Goal: Ask a question

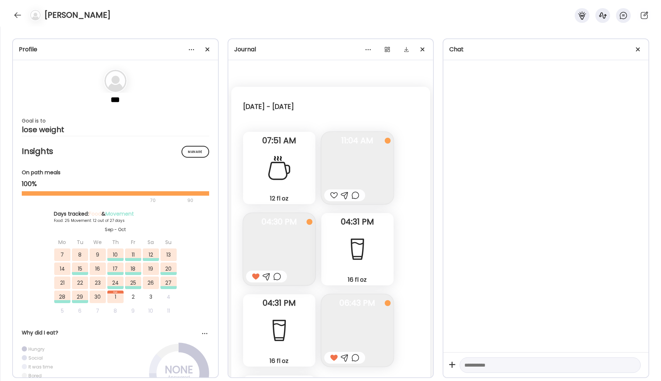
scroll to position [13120, 0]
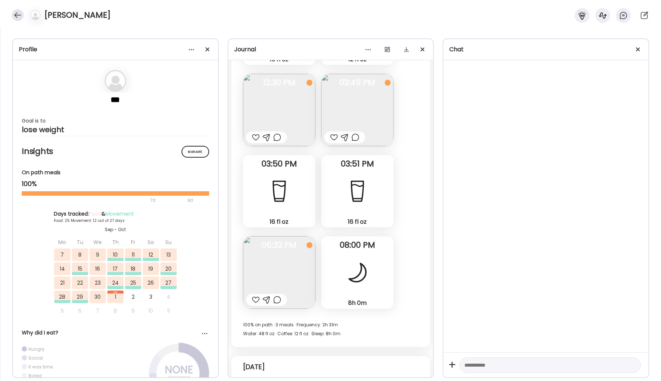
click at [16, 18] on div at bounding box center [18, 15] width 12 height 12
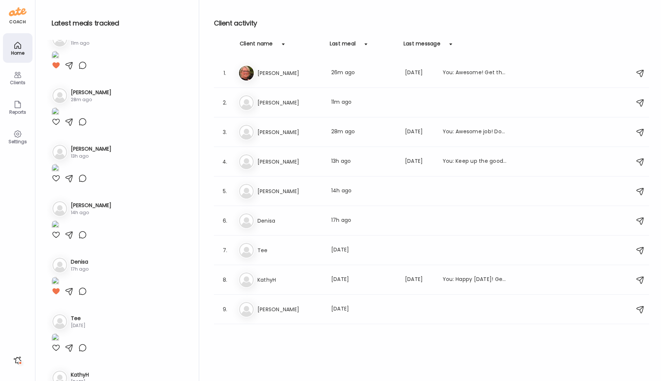
scroll to position [86, 0]
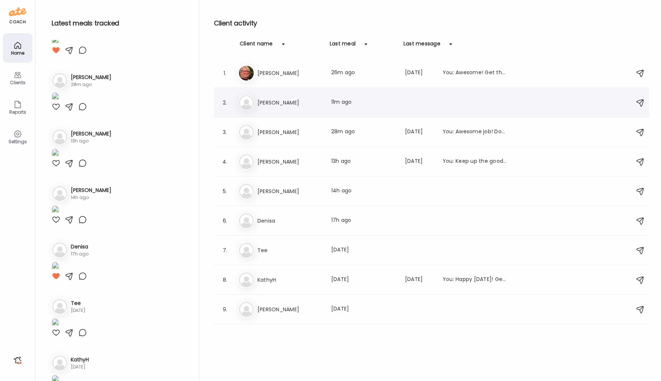
click at [270, 104] on h3 "[PERSON_NAME]" at bounding box center [289, 102] width 65 height 9
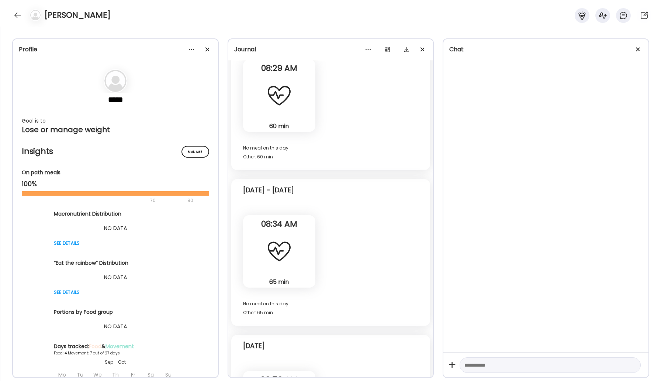
scroll to position [1367, 0]
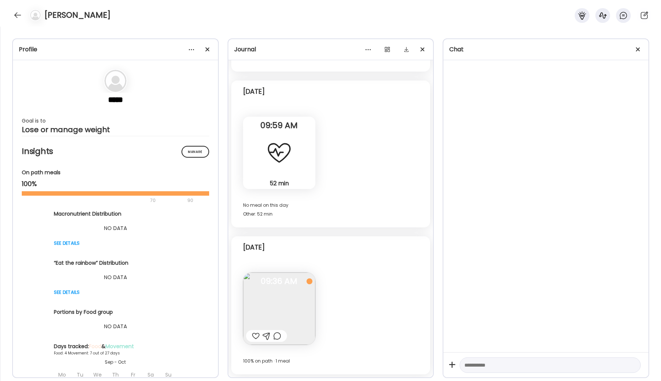
click at [289, 316] on img at bounding box center [279, 308] width 72 height 72
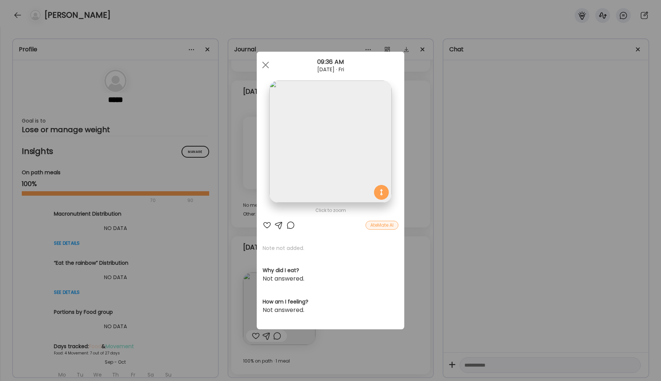
click at [381, 223] on div "AteMate AI" at bounding box center [381, 224] width 33 height 9
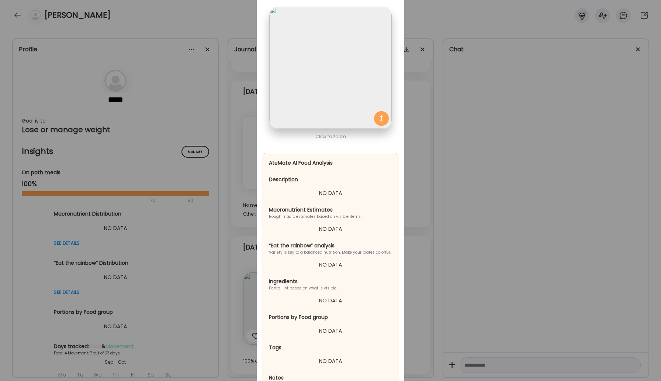
scroll to position [0, 0]
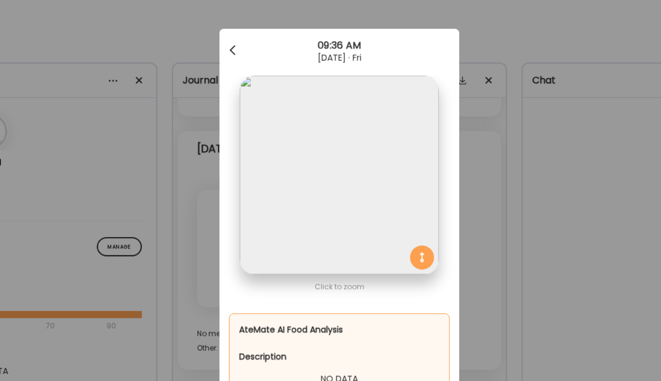
click at [266, 31] on div at bounding box center [265, 31] width 15 height 15
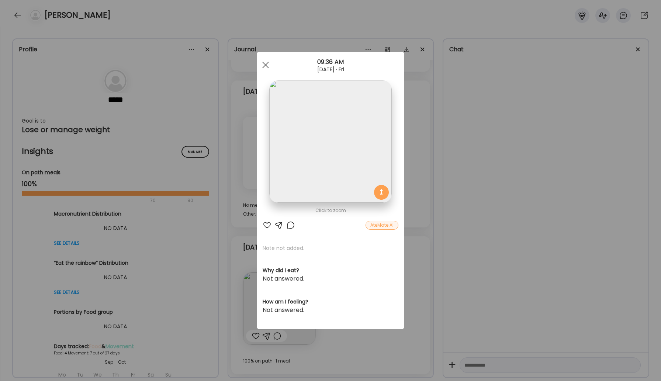
click at [293, 222] on div at bounding box center [290, 224] width 9 height 9
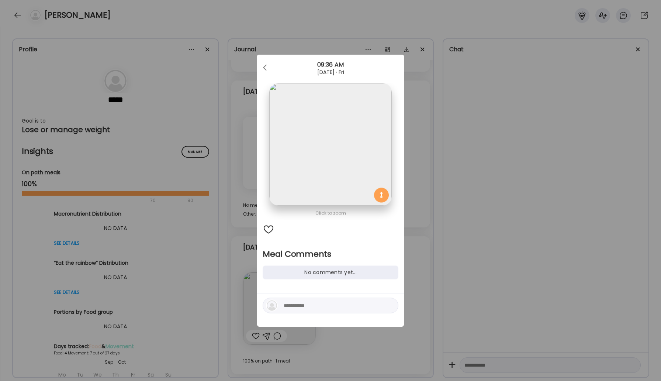
click at [292, 308] on textarea at bounding box center [334, 305] width 100 height 9
type textarea "**********"
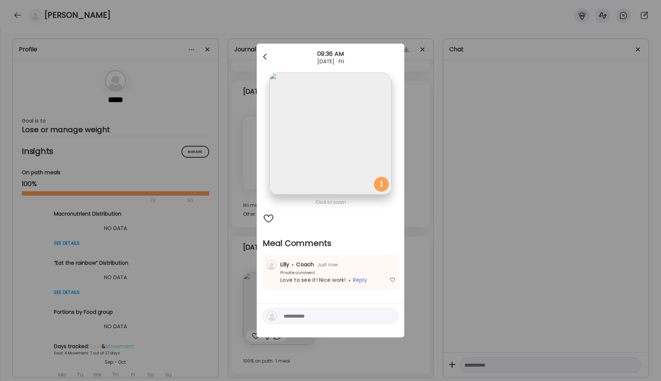
click at [263, 56] on div at bounding box center [265, 56] width 15 height 15
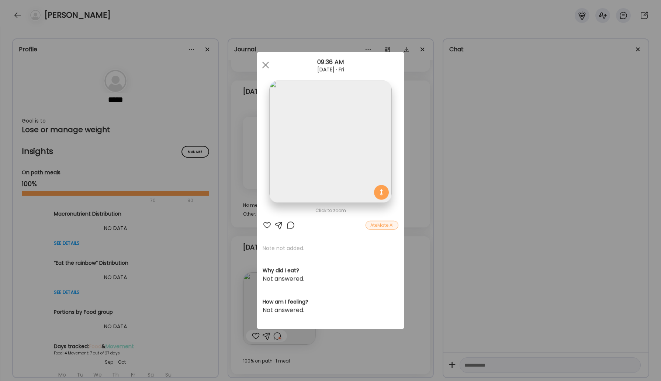
click at [283, 97] on img at bounding box center [330, 141] width 122 height 122
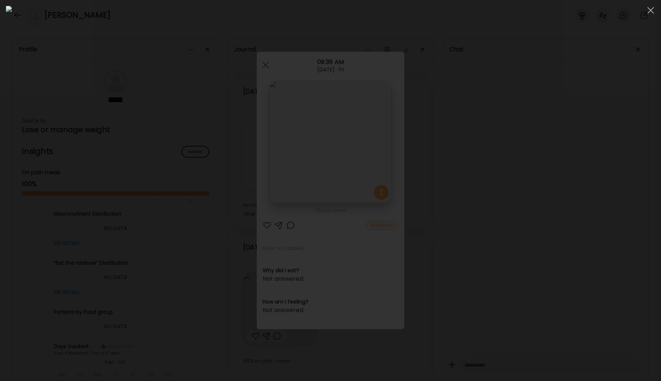
click at [270, 72] on img at bounding box center [330, 190] width 649 height 369
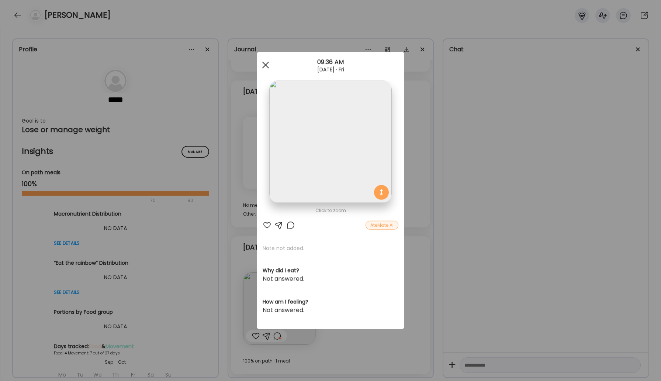
click at [264, 61] on div at bounding box center [265, 65] width 15 height 15
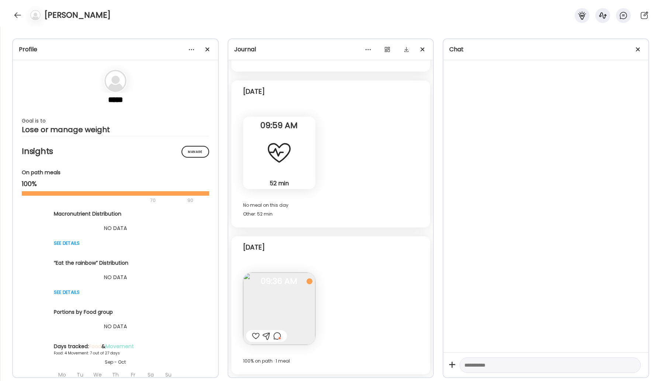
click at [251, 338] on div at bounding box center [266, 336] width 41 height 12
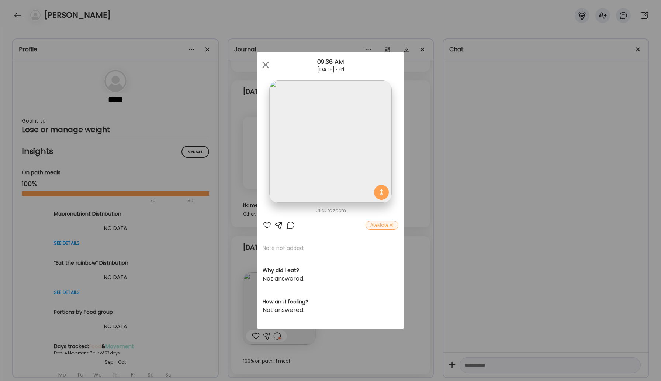
click at [254, 336] on div "Ate Coach Dashboard Wahoo! It’s official Take a moment to set up your Coach Pro…" at bounding box center [330, 190] width 661 height 381
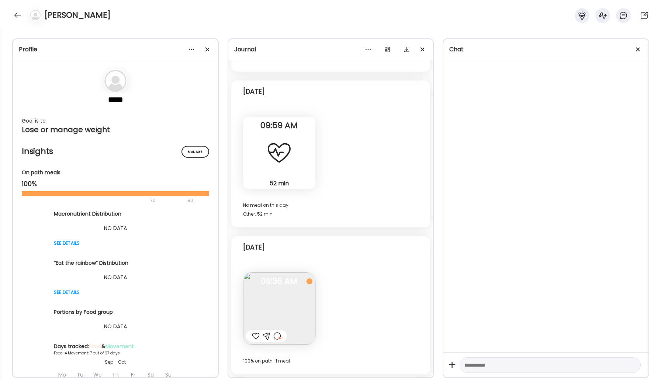
click at [254, 336] on div at bounding box center [256, 335] width 8 height 9
click at [18, 16] on div at bounding box center [18, 15] width 12 height 12
